Goal: Task Accomplishment & Management: Use online tool/utility

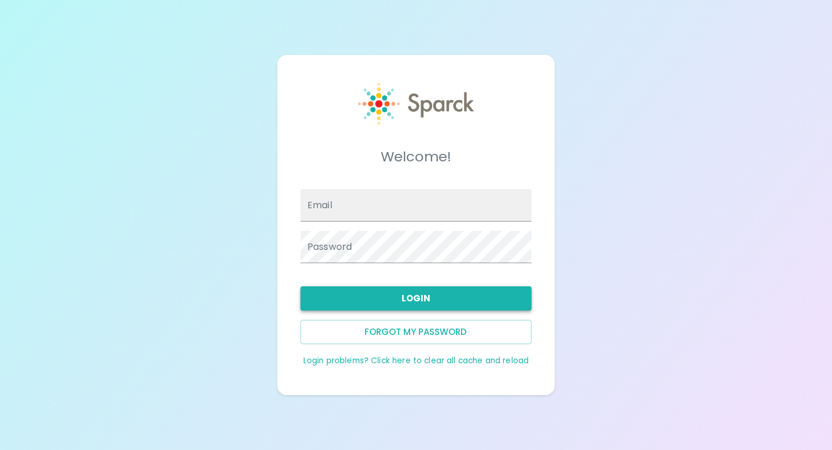
type input "[EMAIL_ADDRESS][DOMAIN_NAME]"
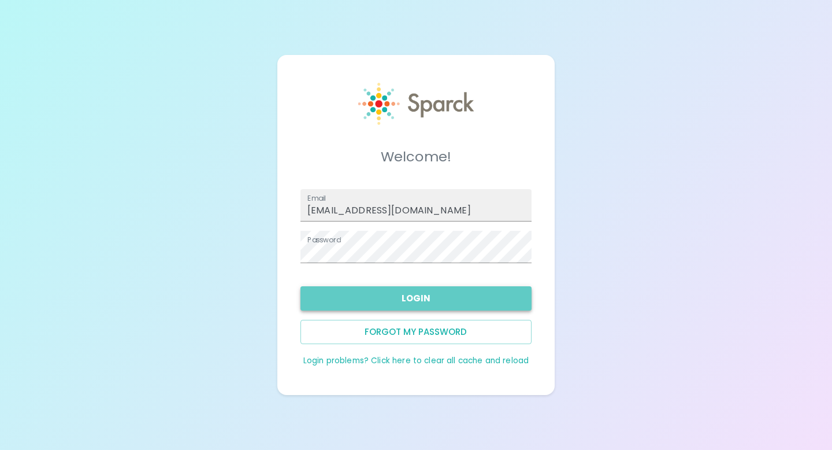
click at [415, 300] on button "Login" at bounding box center [415, 298] width 231 height 24
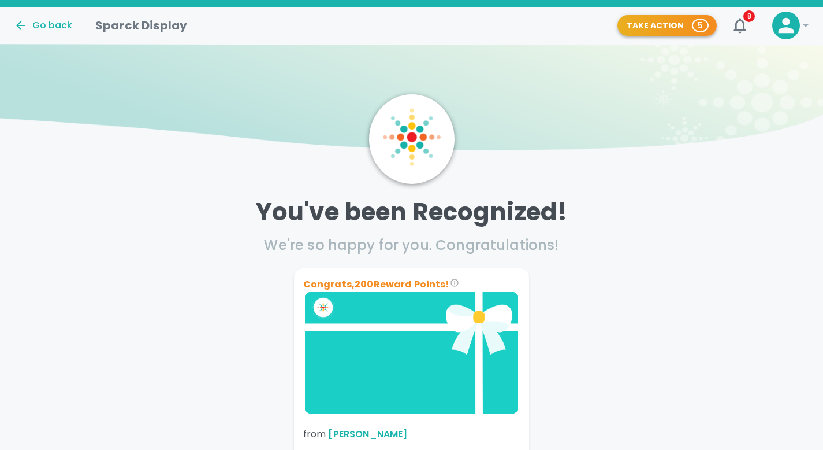
click at [650, 26] on button "Take Action 5" at bounding box center [667, 25] width 99 height 21
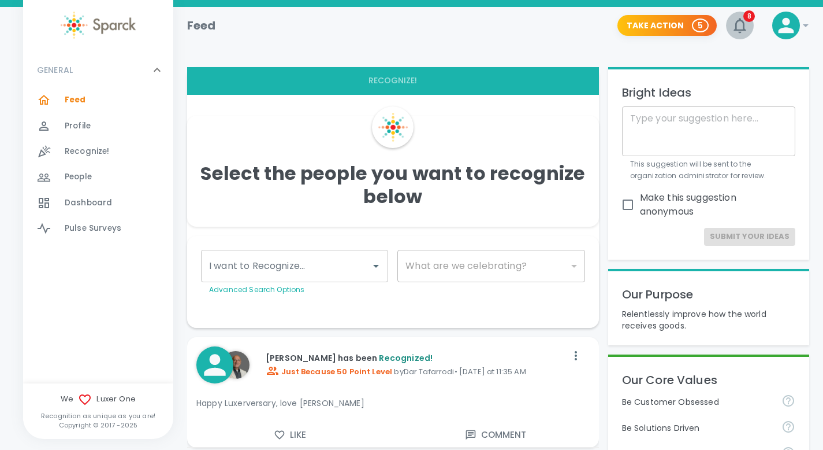
click at [736, 25] on icon "button" at bounding box center [740, 25] width 12 height 15
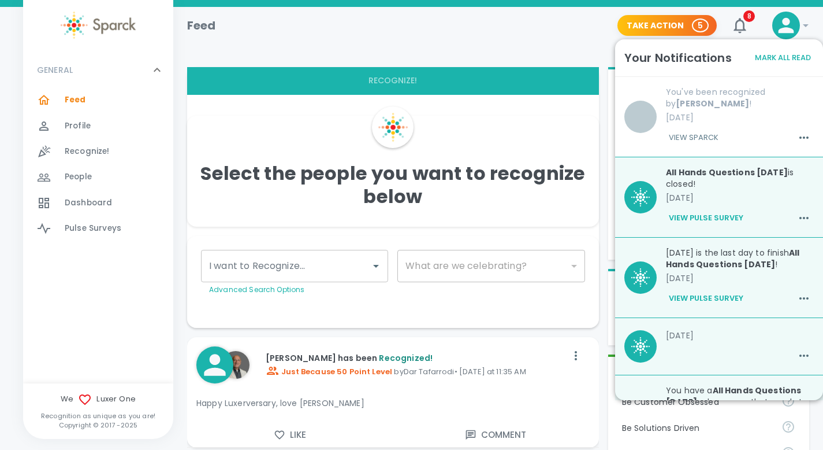
click at [691, 110] on div "You've been recognized by [PERSON_NAME] ! [DATE] View Sparck" at bounding box center [735, 112] width 157 height 70
click at [706, 138] on button "View Sparck" at bounding box center [693, 138] width 55 height 20
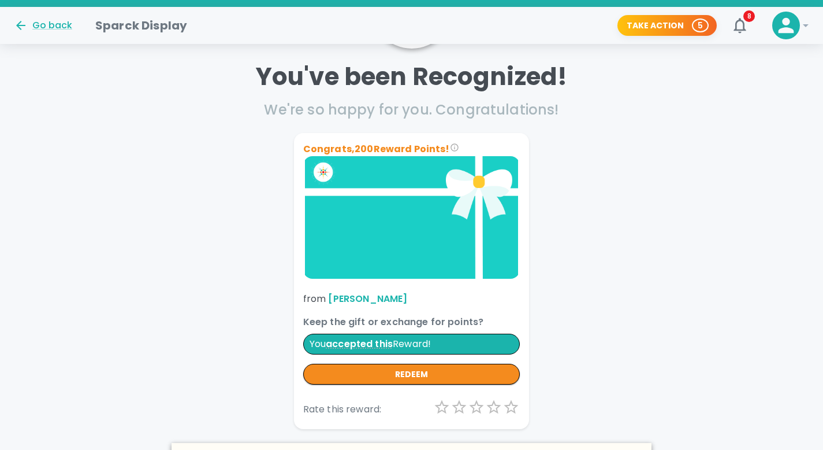
scroll to position [139, 0]
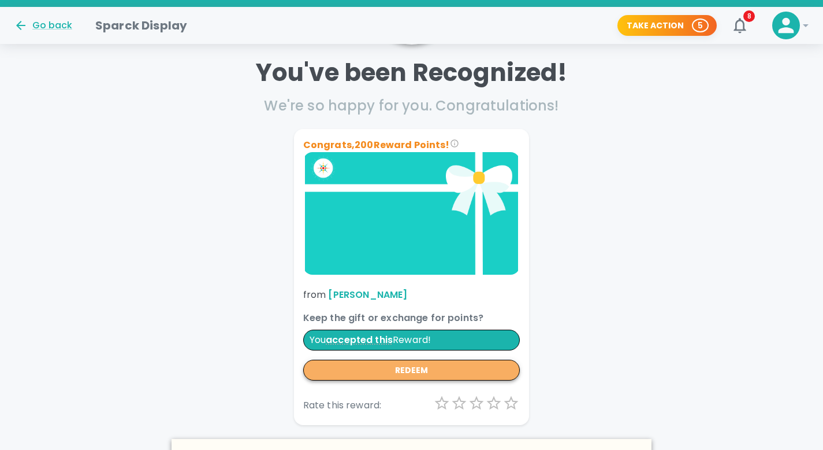
click at [419, 370] on button "redeem" at bounding box center [411, 369] width 217 height 21
